Goal: Information Seeking & Learning: Learn about a topic

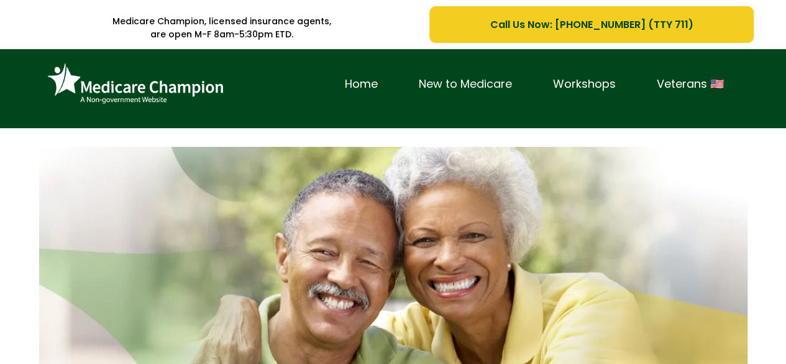
click at [453, 84] on link "New to Medicare" at bounding box center [465, 84] width 134 height 19
click at [492, 83] on link "New to Medicare" at bounding box center [465, 84] width 134 height 19
